Goal: Find specific page/section: Find specific page/section

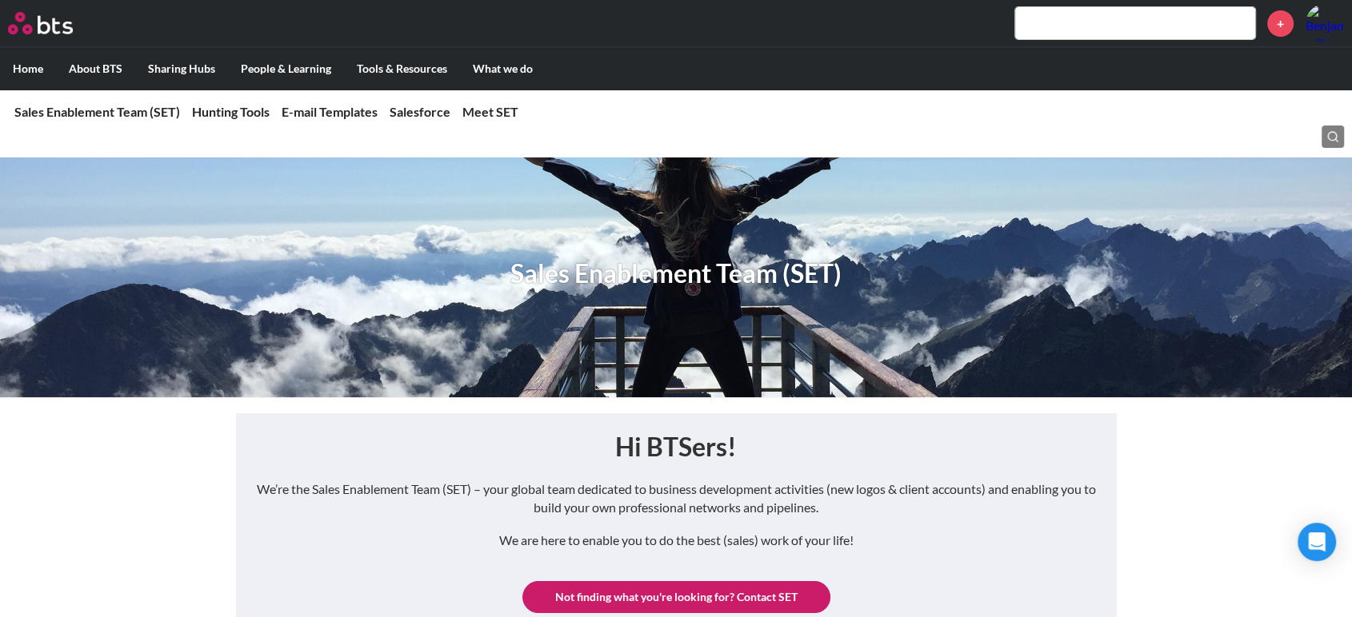
click at [1075, 18] on input "text" at bounding box center [1135, 23] width 240 height 32
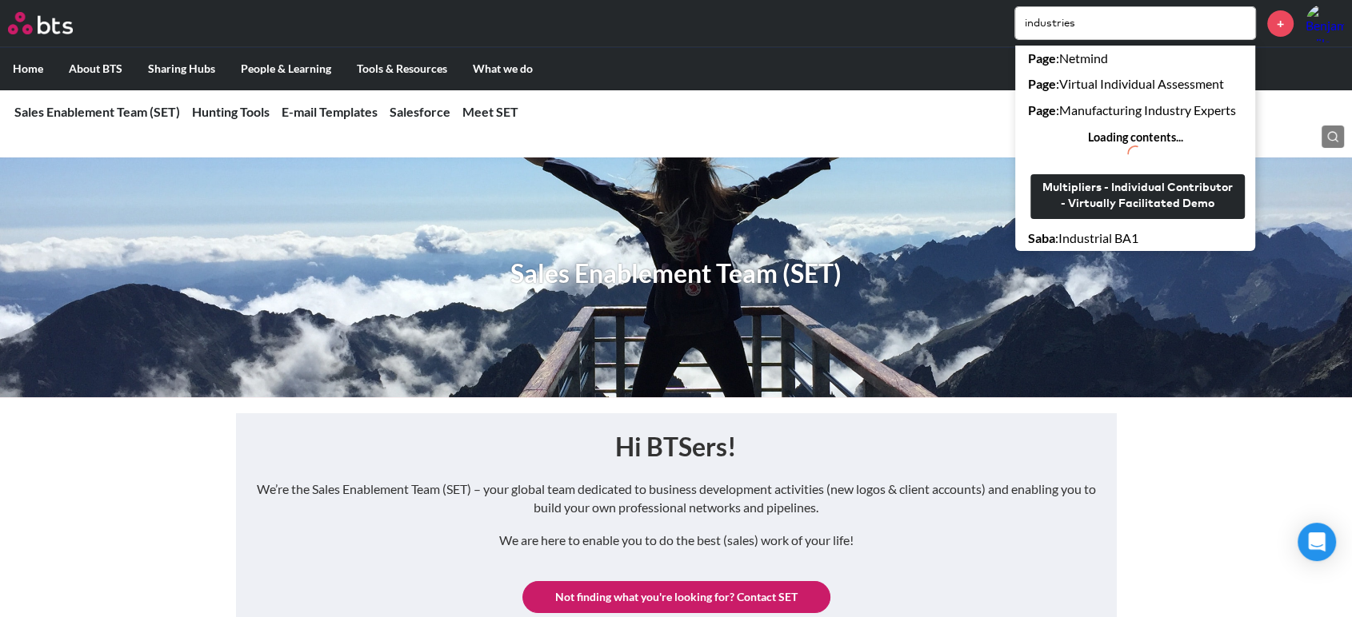
click at [1075, 23] on input "industries" at bounding box center [1135, 23] width 240 height 32
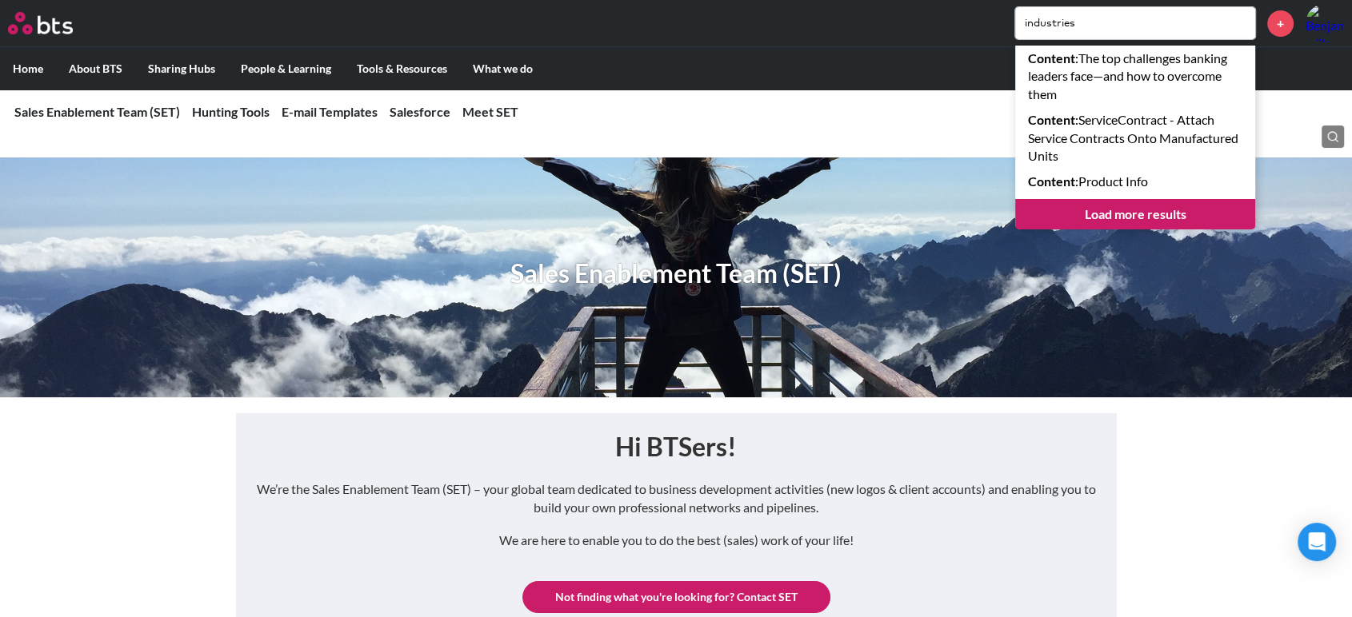
click at [1096, 17] on input "industries" at bounding box center [1135, 23] width 240 height 32
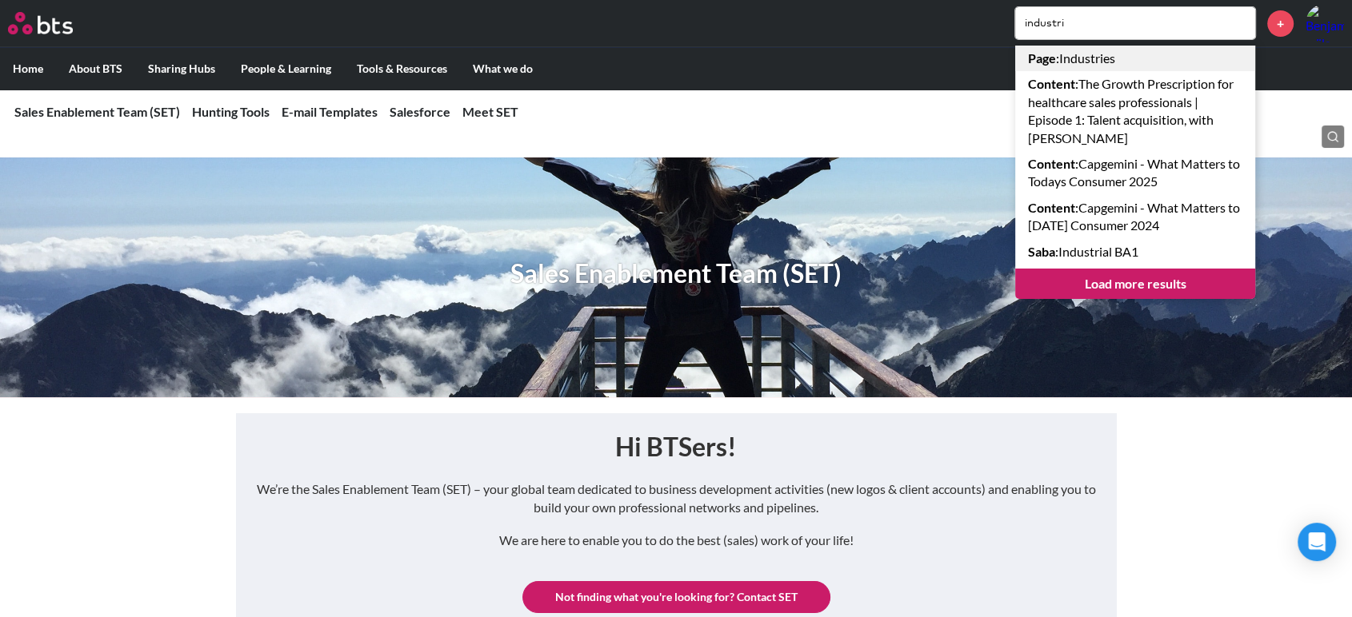
type input "industri"
click at [1064, 53] on link "Page : Industries" at bounding box center [1135, 59] width 240 height 26
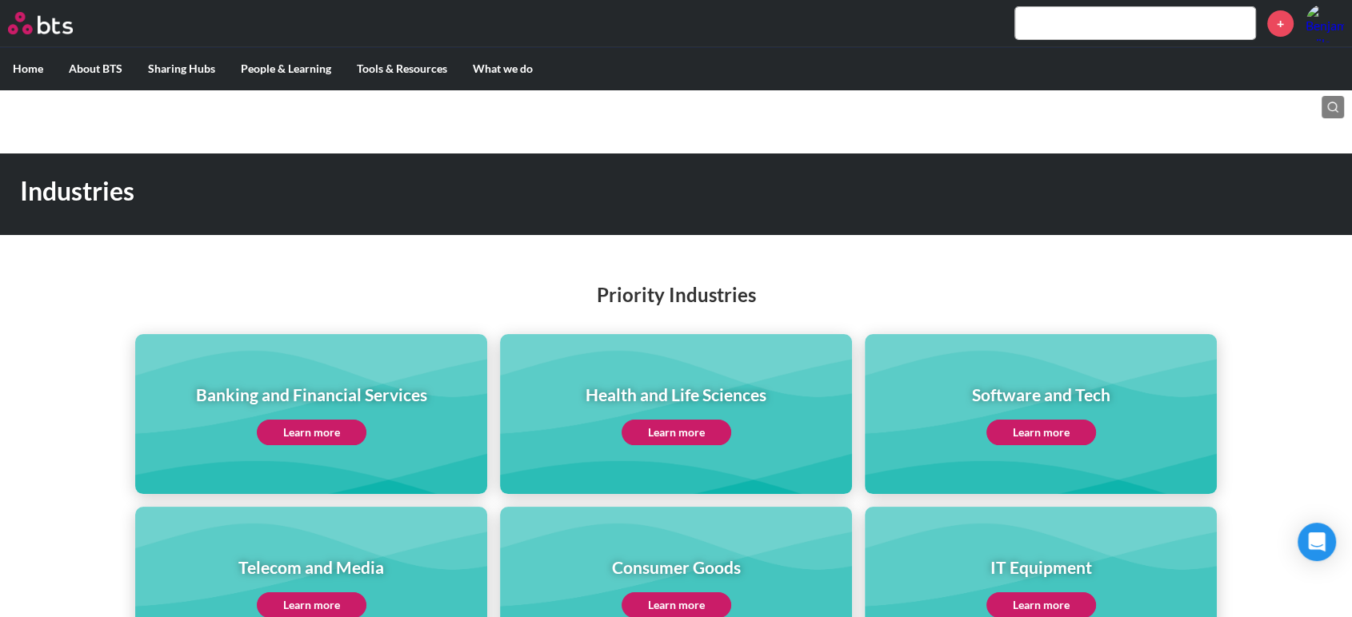
scroll to position [6, 0]
